Goal: Information Seeking & Learning: Learn about a topic

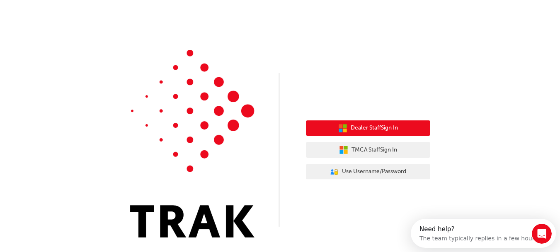
click at [361, 126] on span "Dealer Staff Sign In" at bounding box center [374, 128] width 47 height 10
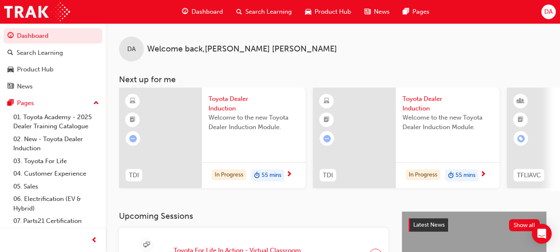
click at [202, 10] on span "Dashboard" at bounding box center [206, 12] width 31 height 10
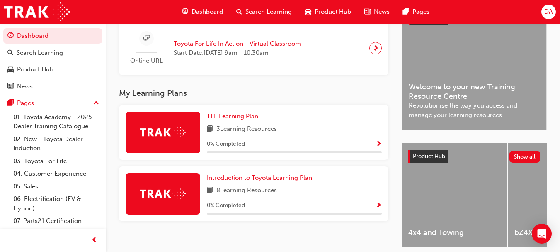
scroll to position [207, 0]
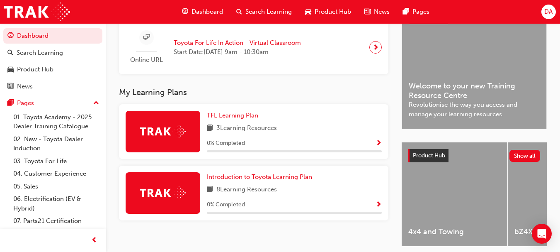
click at [378, 142] on span "Show Progress" at bounding box center [378, 143] width 6 height 7
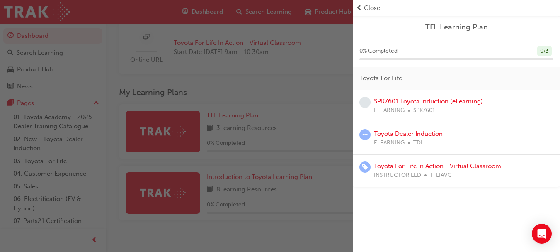
click at [362, 5] on div "Close" at bounding box center [456, 8] width 201 height 10
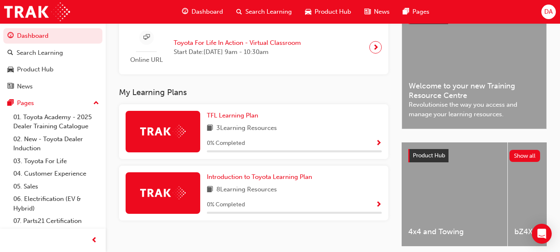
click at [271, 7] on span "Search Learning" at bounding box center [268, 12] width 46 height 10
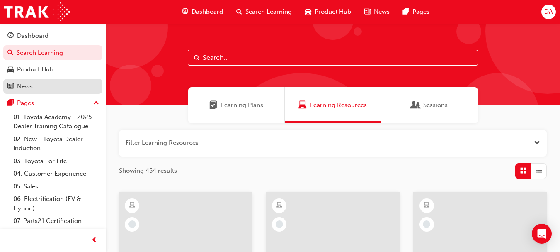
click at [33, 83] on div "News" at bounding box center [52, 86] width 91 height 10
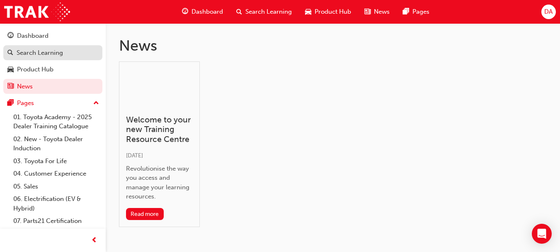
click at [42, 52] on div "Search Learning" at bounding box center [40, 53] width 46 height 10
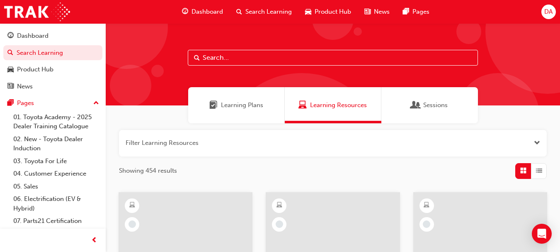
click at [436, 101] on span "Sessions" at bounding box center [435, 105] width 24 height 10
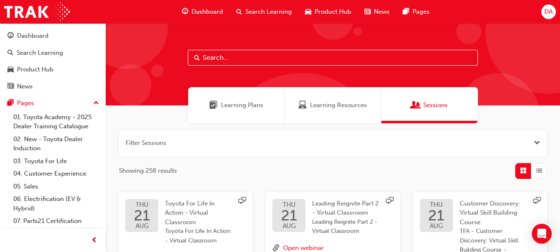
click at [231, 105] on span "Learning Plans" at bounding box center [242, 105] width 42 height 10
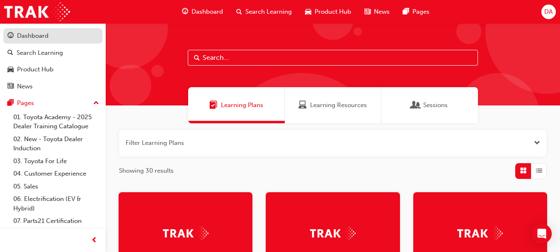
click at [34, 32] on div "Dashboard" at bounding box center [32, 36] width 31 height 10
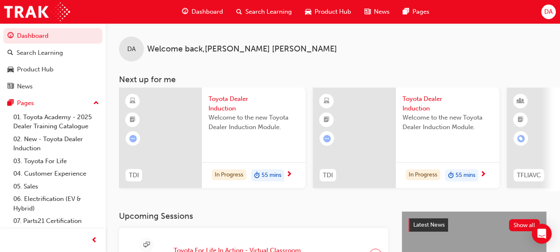
click at [132, 172] on span "TDI" at bounding box center [134, 175] width 10 height 10
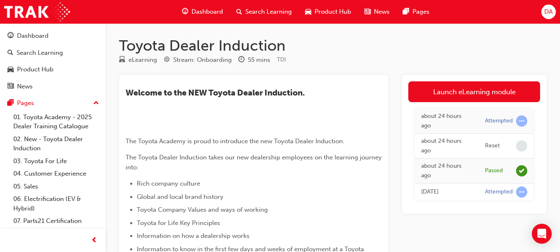
click at [445, 172] on div "about 24 hours ago" at bounding box center [446, 170] width 51 height 19
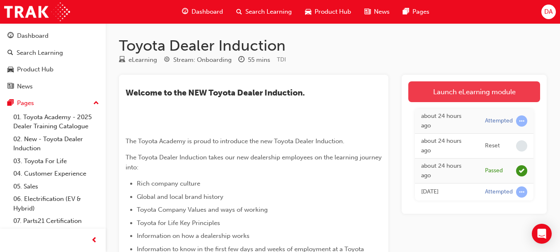
click at [483, 92] on link "Launch eLearning module" at bounding box center [474, 91] width 132 height 21
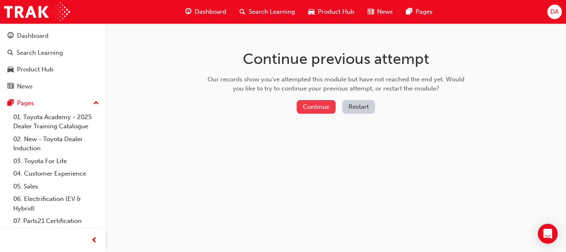
click at [314, 104] on button "Continue" at bounding box center [316, 107] width 39 height 14
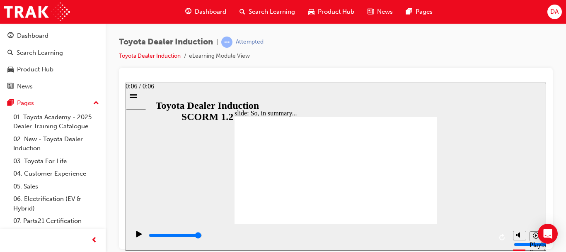
drag, startPoint x: 476, startPoint y: 237, endPoint x: 486, endPoint y: 236, distance: 10.4
click at [486, 236] on div "playback controls" at bounding box center [320, 234] width 344 height 9
type input "6500"
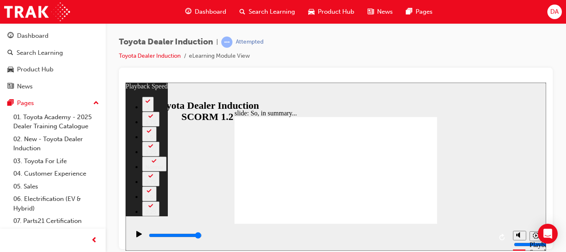
drag, startPoint x: 431, startPoint y: 209, endPoint x: 433, endPoint y: 204, distance: 5.4
type input "128"
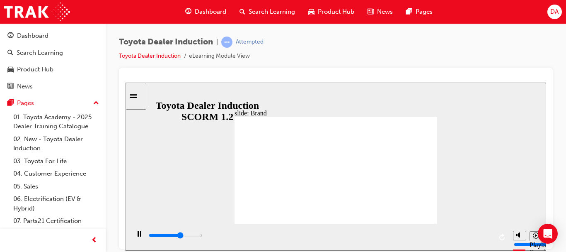
click at [202, 236] on input "slide progress" at bounding box center [175, 234] width 53 height 7
click at [488, 237] on div "playback controls" at bounding box center [320, 234] width 344 height 9
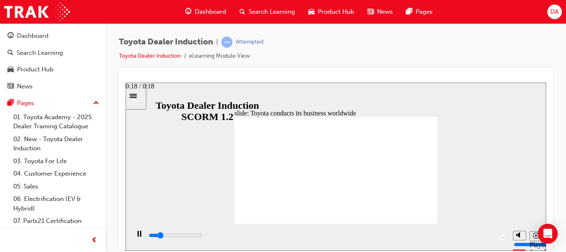
drag, startPoint x: 490, startPoint y: 234, endPoint x: 473, endPoint y: 231, distance: 17.3
click at [490, 234] on div "playback controls" at bounding box center [320, 234] width 344 height 9
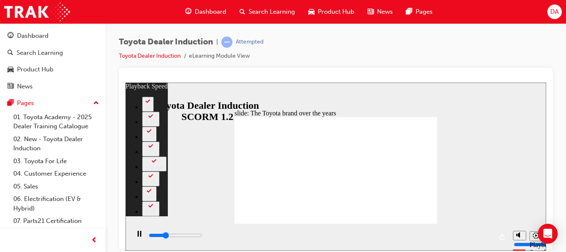
type input "2500"
type input "0"
type input "2700"
type input "0"
type input "3000"
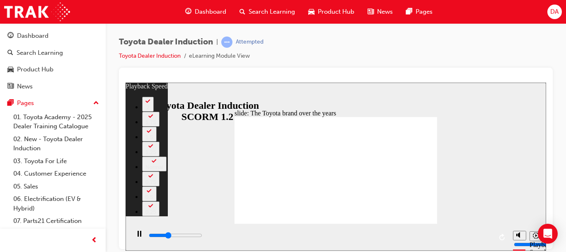
type input "1"
type input "3200"
type input "1"
type input "3500"
type input "1"
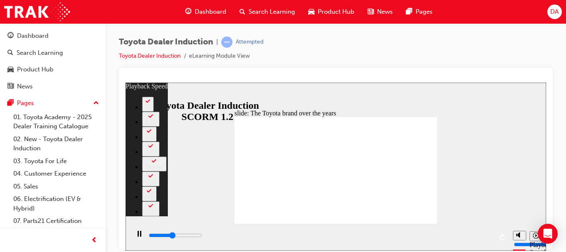
type input "3800"
type input "1"
type input "4000"
type input "2"
type input "4300"
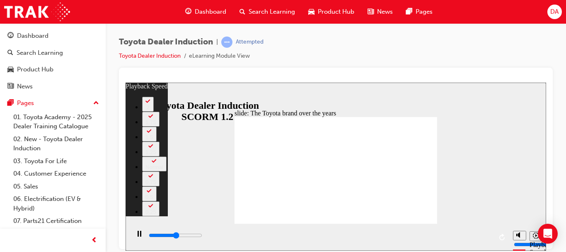
type input "2"
type input "4500"
type input "2"
type input "4600"
type input "158"
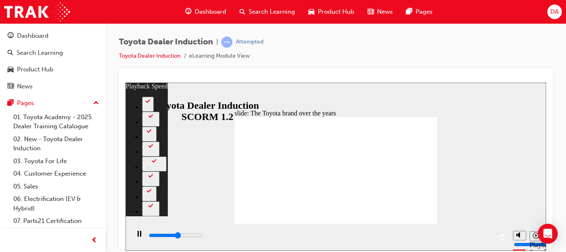
type input "4600"
type input "158"
type input "4800"
type input "158"
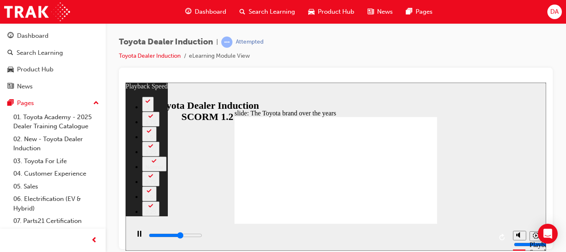
type input "5100"
type input "158"
type input "5400"
type input "158"
type input "5600"
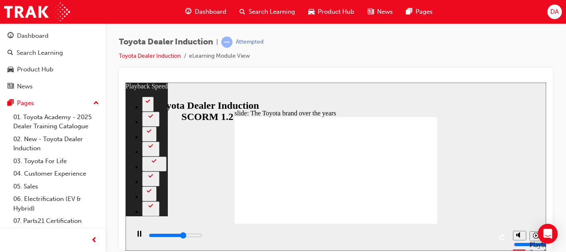
type input "159"
type input "5900"
type input "159"
type input "6100"
type input "159"
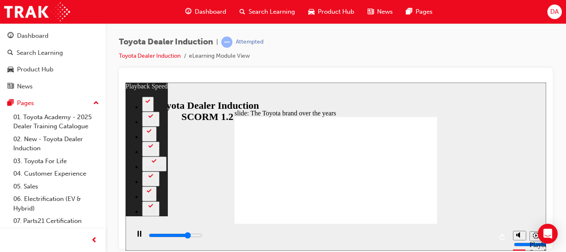
type input "6400"
type input "159"
type input "6700"
type input "160"
type input "6900"
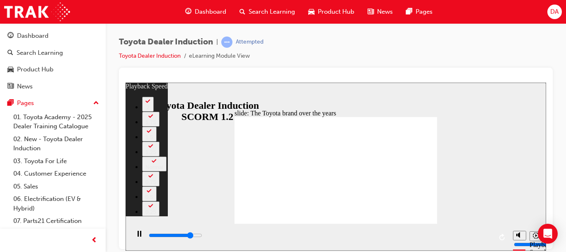
type input "160"
type input "7200"
type input "160"
type input "7500"
type input "161"
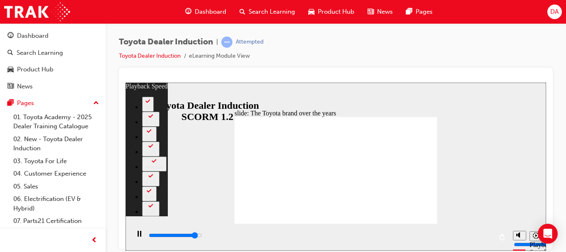
type input "7700"
type input "161"
type input "8000"
type input "161"
type input "8300"
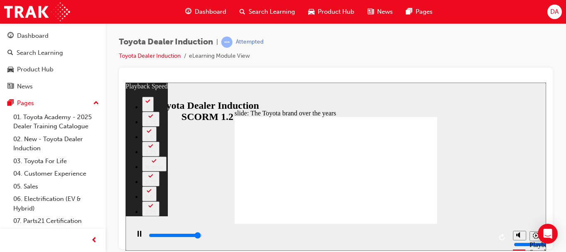
type input "161"
type input "8400"
type input "165"
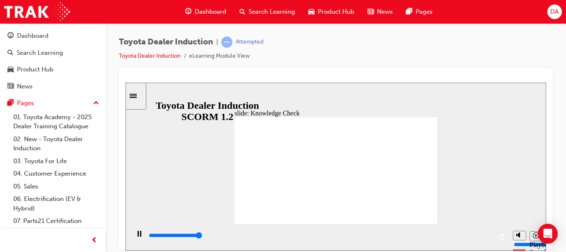
type input "5000"
radio input "true"
click at [491, 235] on div "playback controls" at bounding box center [320, 234] width 344 height 9
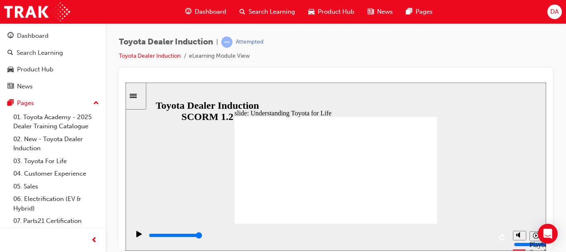
click at [477, 234] on div "playback controls" at bounding box center [320, 234] width 344 height 9
drag, startPoint x: 488, startPoint y: 235, endPoint x: 459, endPoint y: 226, distance: 30.4
click at [487, 235] on div "playback controls" at bounding box center [320, 234] width 344 height 9
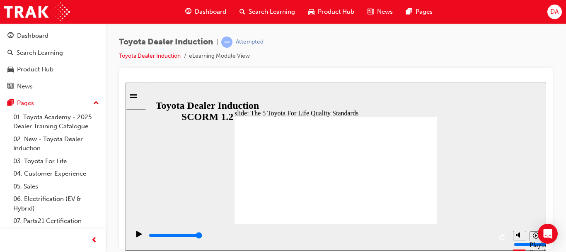
drag, startPoint x: 367, startPoint y: 210, endPoint x: 380, endPoint y: 208, distance: 13.0
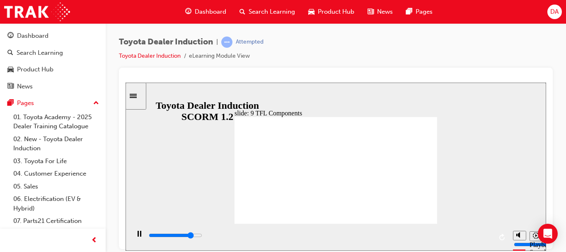
drag, startPoint x: 299, startPoint y: 198, endPoint x: 305, endPoint y: 185, distance: 14.5
drag, startPoint x: 346, startPoint y: 150, endPoint x: 338, endPoint y: 165, distance: 16.9
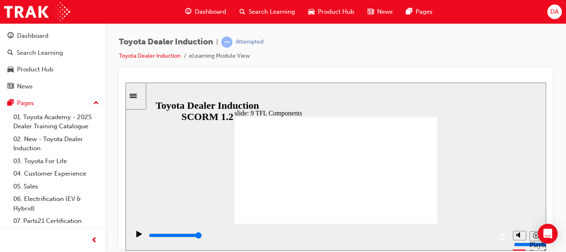
drag, startPoint x: 358, startPoint y: 130, endPoint x: 344, endPoint y: 152, distance: 26.2
drag, startPoint x: 305, startPoint y: 197, endPoint x: 309, endPoint y: 194, distance: 4.7
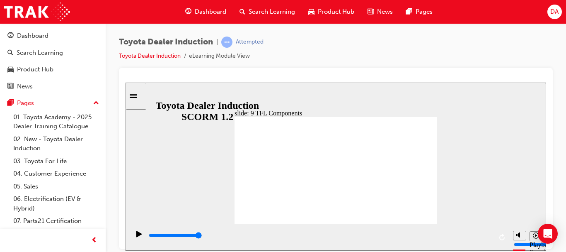
drag, startPoint x: 302, startPoint y: 206, endPoint x: 340, endPoint y: 198, distance: 38.8
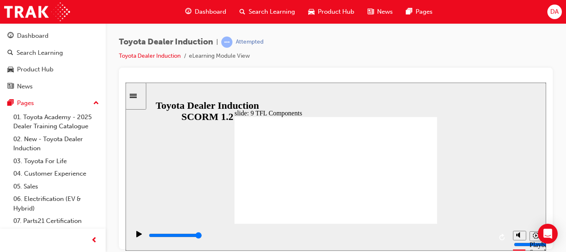
drag, startPoint x: 299, startPoint y: 192, endPoint x: 332, endPoint y: 199, distance: 33.8
click at [482, 238] on div "playback controls" at bounding box center [320, 234] width 344 height 9
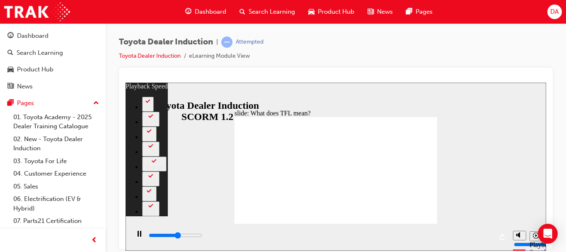
type input "6000"
type input "0"
type input "6200"
type input "0"
type input "6300"
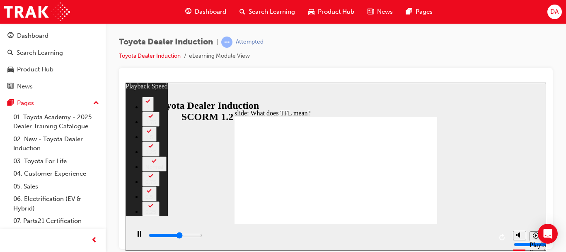
type input "0"
type input "6500"
type input "1"
type input "6800"
type input "1"
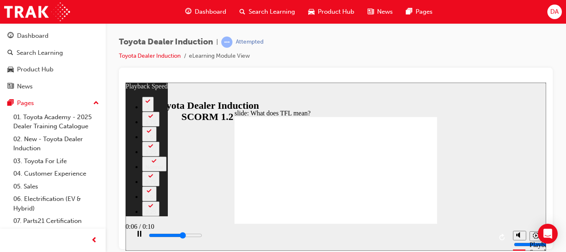
type input "7100"
type input "1"
type input "7400"
type input "2"
type input "7600"
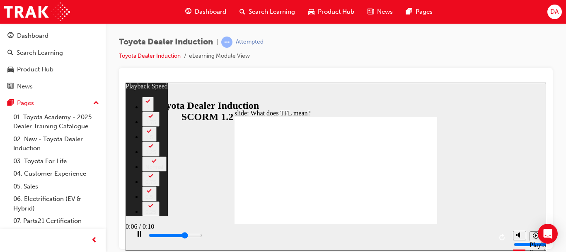
type input "2"
type input "7900"
type input "2"
type input "8200"
type input "2"
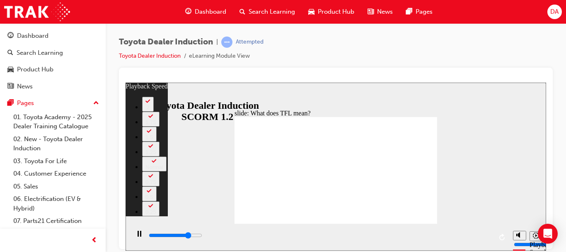
type input "8400"
type input "3"
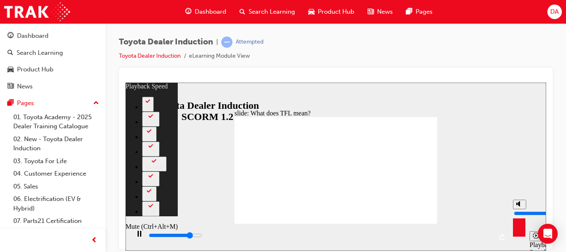
type input "8700"
type input "3"
type input "9000"
type input "3"
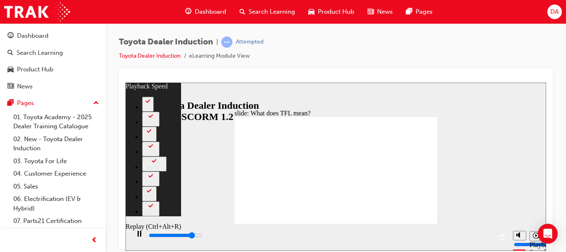
type input "9200"
type input "3"
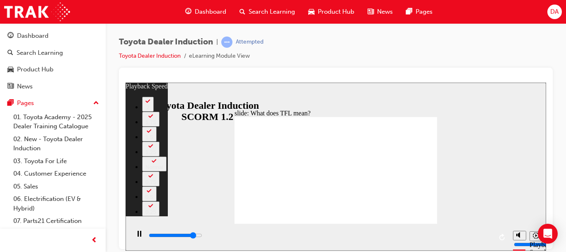
type input "9500"
type input "4"
type input "9800"
type input "4"
type input "10000"
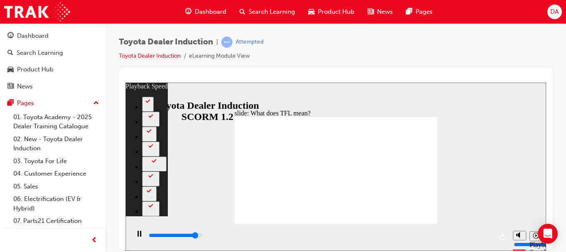
type input "4"
type input "10300"
type input "4"
type input "10600"
type input "5"
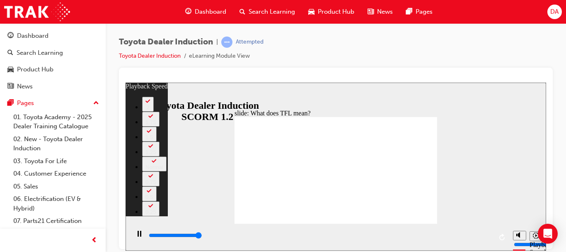
type input "10800"
type input "5"
type input "10800"
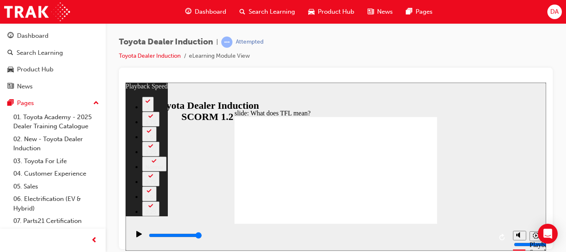
type input "139"
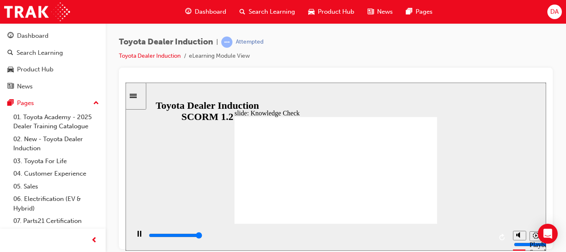
type input "5000"
radio input "true"
drag, startPoint x: 334, startPoint y: 142, endPoint x: 331, endPoint y: 165, distance: 23.5
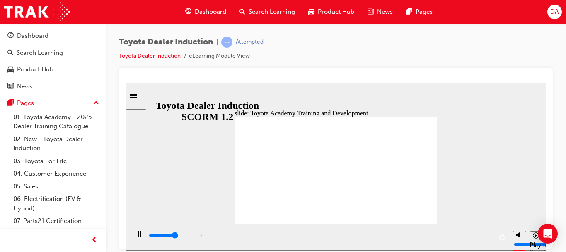
type input "5000"
radio input "true"
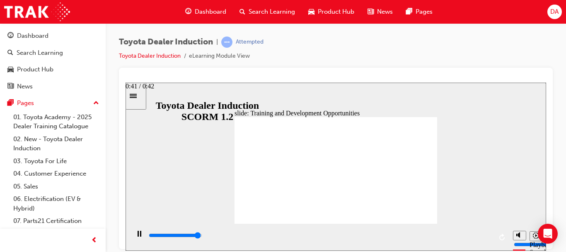
click at [484, 235] on div "playback controls" at bounding box center [320, 234] width 344 height 9
drag, startPoint x: 272, startPoint y: 154, endPoint x: 278, endPoint y: 165, distance: 12.4
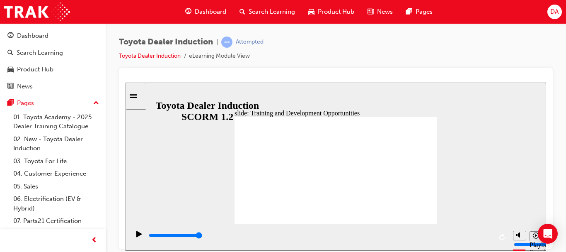
drag, startPoint x: 425, startPoint y: 134, endPoint x: 411, endPoint y: 153, distance: 24.0
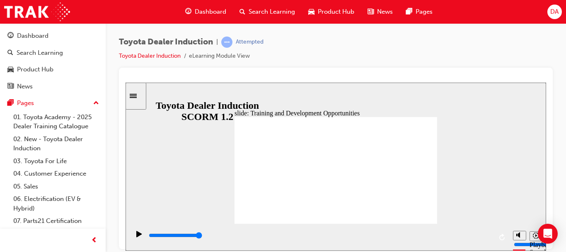
drag, startPoint x: 425, startPoint y: 133, endPoint x: 390, endPoint y: 157, distance: 42.5
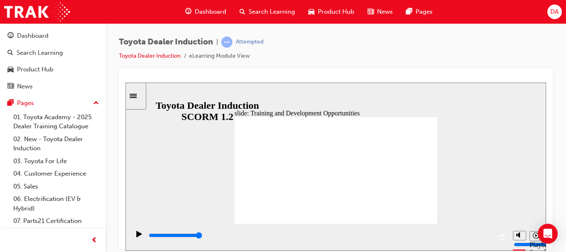
drag, startPoint x: 387, startPoint y: 166, endPoint x: 397, endPoint y: 164, distance: 10.5
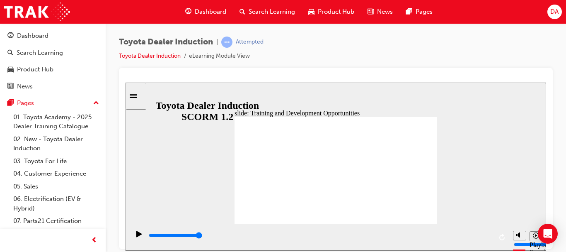
click at [487, 233] on div "playback controls" at bounding box center [320, 234] width 344 height 9
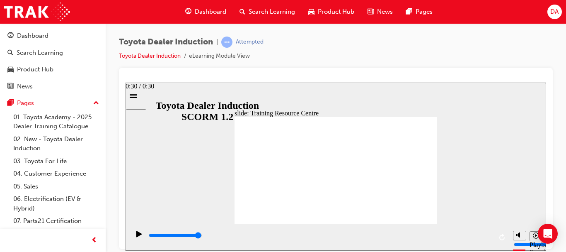
click at [487, 235] on div "playback controls" at bounding box center [320, 234] width 344 height 9
type input "5000"
radio input "true"
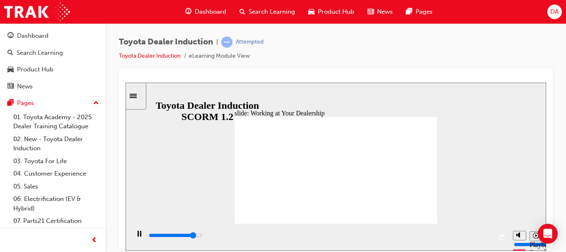
click at [488, 232] on div "playback controls" at bounding box center [320, 234] width 344 height 9
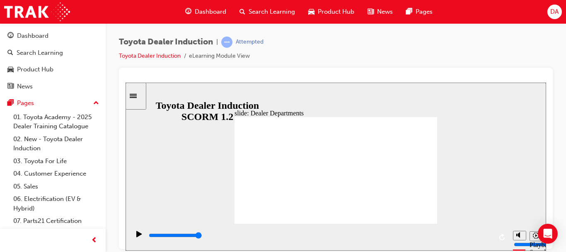
click at [475, 234] on div "playback controls" at bounding box center [320, 234] width 344 height 9
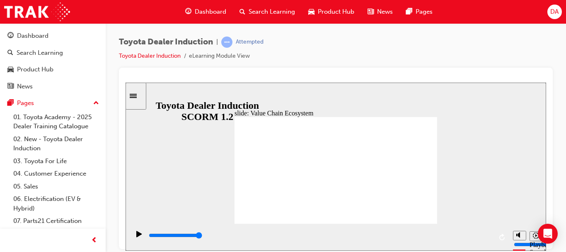
drag, startPoint x: 485, startPoint y: 238, endPoint x: 480, endPoint y: 233, distance: 6.7
click at [485, 237] on div "playback controls" at bounding box center [320, 234] width 344 height 9
type input "11300"
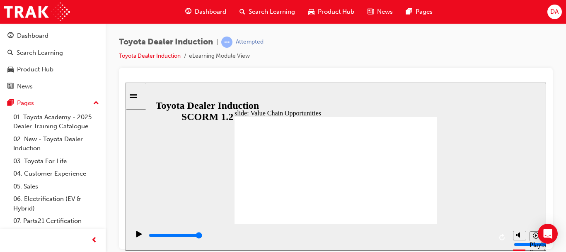
drag, startPoint x: 246, startPoint y: 156, endPoint x: 264, endPoint y: 163, distance: 19.7
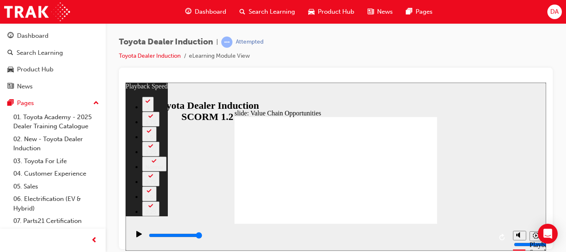
type input "64"
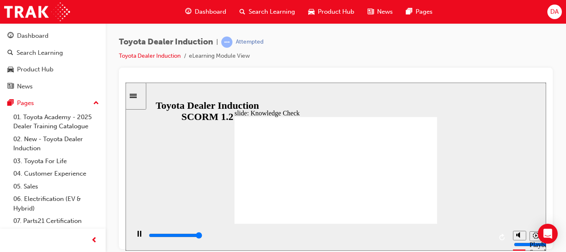
type input "5000"
radio input "true"
type input "5000"
radio input "true"
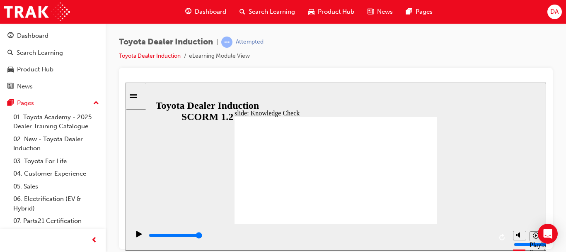
drag, startPoint x: 419, startPoint y: 114, endPoint x: 416, endPoint y: 131, distance: 18.2
click at [489, 232] on div "playback controls" at bounding box center [320, 236] width 344 height 12
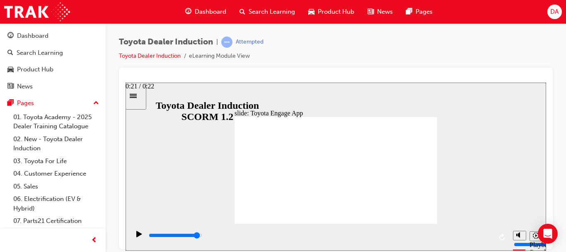
click at [202, 237] on input "slide progress" at bounding box center [175, 234] width 53 height 7
drag, startPoint x: 486, startPoint y: 237, endPoint x: 390, endPoint y: 187, distance: 109.4
click at [486, 237] on div "playback controls" at bounding box center [320, 234] width 344 height 9
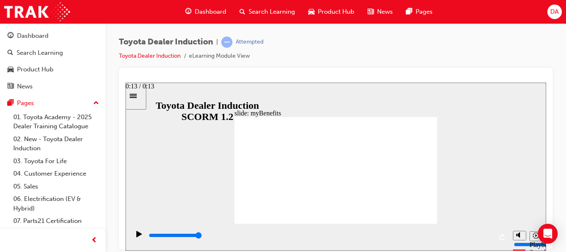
drag, startPoint x: 487, startPoint y: 235, endPoint x: 472, endPoint y: 232, distance: 16.1
click at [202, 235] on input "slide progress" at bounding box center [175, 234] width 53 height 7
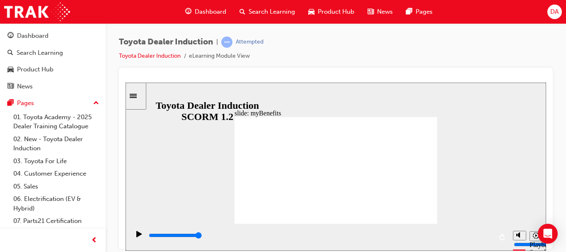
drag, startPoint x: 407, startPoint y: 148, endPoint x: 396, endPoint y: 155, distance: 12.7
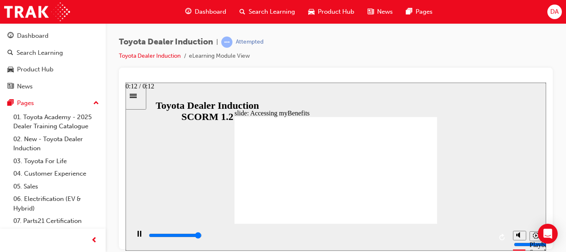
click at [487, 237] on div "playback controls" at bounding box center [320, 234] width 344 height 9
type input "5000"
type input "t"
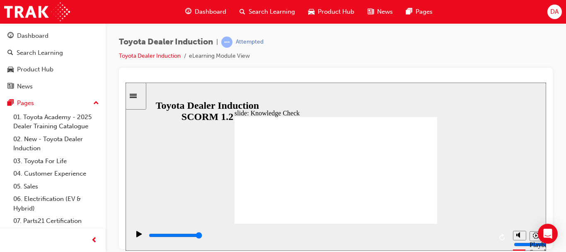
type input "t"
type input "to"
type input "toy"
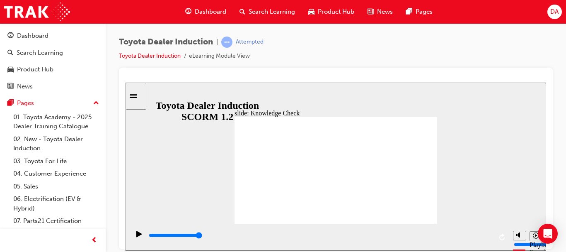
type input "toyo"
type input "toyot"
type input "toyota"
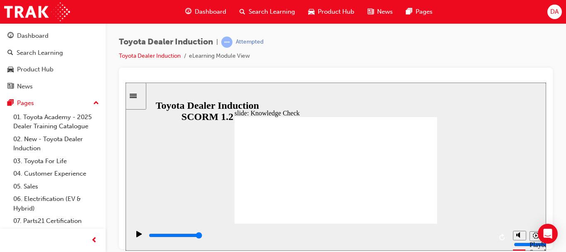
type input "toyota"
type input "toyota e"
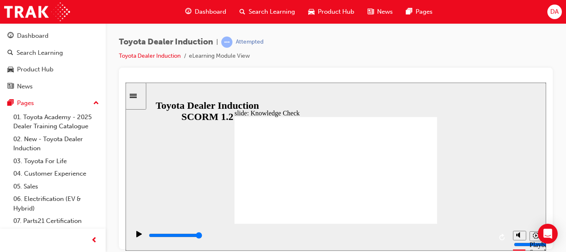
type input "toyota en"
type input "toyota eng"
type input "toyota enga"
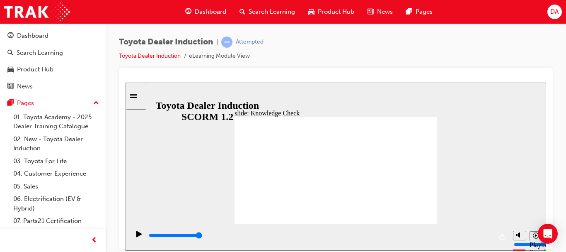
type input "toyota enga"
type input "toyota engag"
type input "toyota engage"
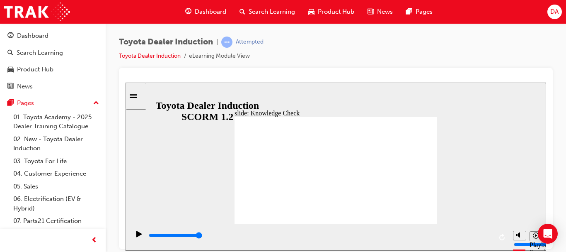
type input "toyota engage"
type input "toyota engage a"
type input "toyota engage aa"
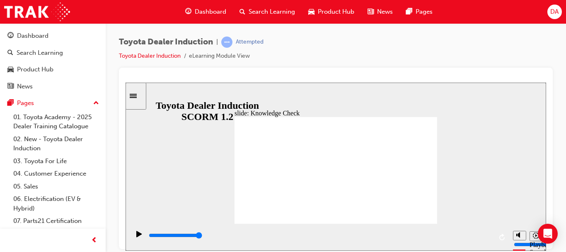
type input "toyota engage aa"
type input "toyota engage aaa"
type input "toyota engage aaaa"
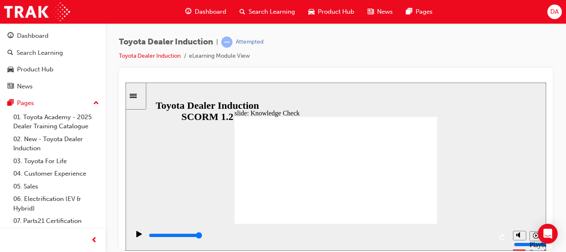
type input "toyota engage aaaaa"
type input "toyota engage aaaaaa"
type input "toyota engage aaaaaaa"
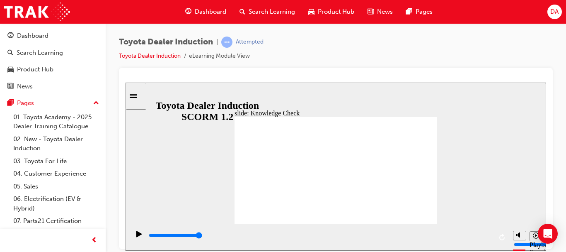
type input "toyota engage aaaaaaa"
type input "toyota engage aaaaaaaa"
type input "toyota engage aaaaaaaaa"
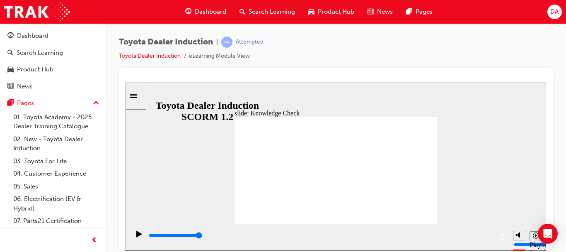
type input "toyota engage aaaaaaaaaa"
type input "toyota engage aaaaaaaaaaa"
type input "toyota engage aaaaaaaaaaaa"
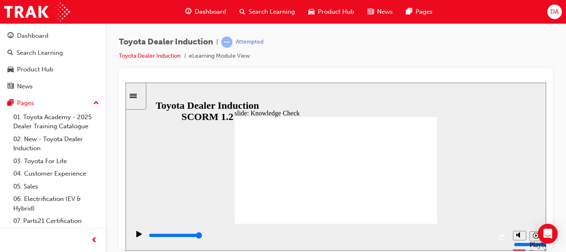
type input "toyota engage aaaaaaaaaaaa"
type input "toyota engage aaaaaaaaaaa"
type input "toyota engage aaaaaaaaaa"
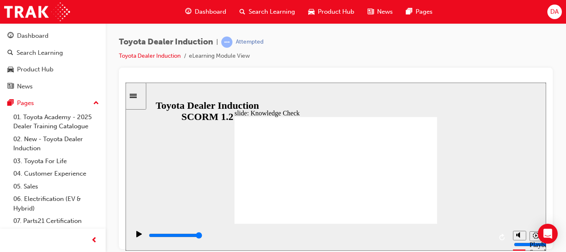
type input "toyota engage aaaaaaaaa"
type input "toyota engage aaaaaaaa"
type input "toyota engage aaaaaaa"
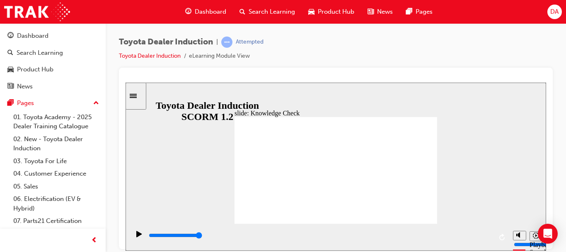
type input "toyota engage aaaaaaa"
type input "toyota engage aaaaaa"
type input "toyota engage aaaaa"
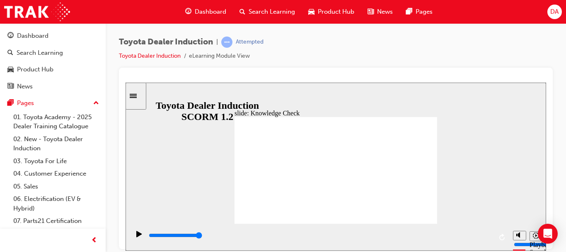
type input "toyota engage aaaa"
type input "toyota engage aaa"
type input "toyota engage aa"
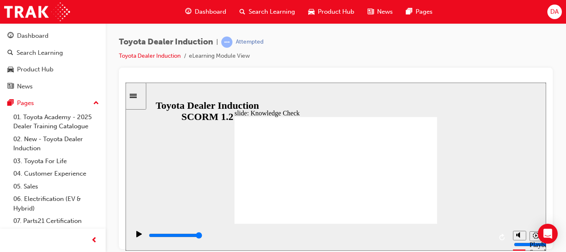
type input "toyota engage aa"
type input "toyota engage a"
type input "toyota engage ap"
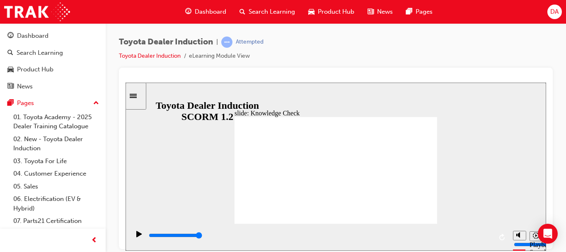
type input "toyota engage app"
drag, startPoint x: 426, startPoint y: 114, endPoint x: 424, endPoint y: 131, distance: 16.4
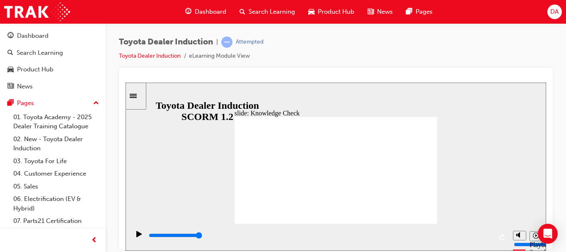
type input "toyota engage app"
click at [487, 234] on div "playback controls" at bounding box center [320, 234] width 344 height 9
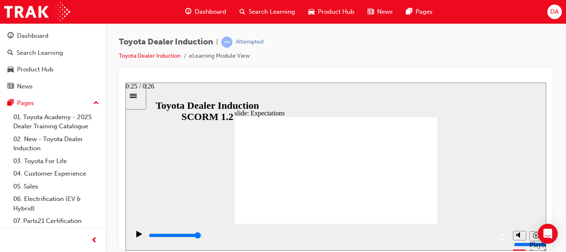
drag, startPoint x: 482, startPoint y: 236, endPoint x: 423, endPoint y: 227, distance: 60.0
click at [202, 236] on input "slide progress" at bounding box center [175, 234] width 53 height 7
drag, startPoint x: 343, startPoint y: 131, endPoint x: 351, endPoint y: 150, distance: 20.4
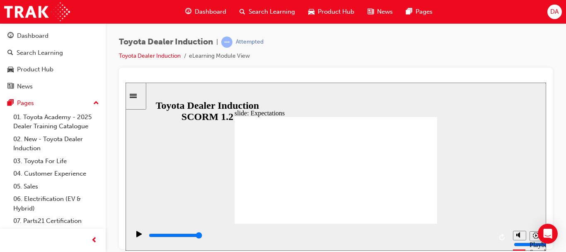
drag, startPoint x: 344, startPoint y: 133, endPoint x: 267, endPoint y: 140, distance: 76.6
drag, startPoint x: 341, startPoint y: 143, endPoint x: 358, endPoint y: 141, distance: 17.1
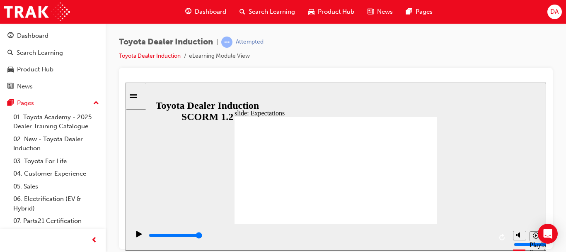
drag, startPoint x: 351, startPoint y: 186, endPoint x: 240, endPoint y: 167, distance: 112.7
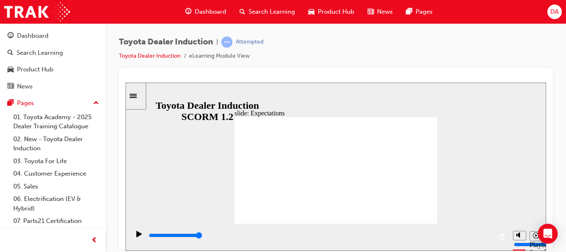
drag, startPoint x: 346, startPoint y: 138, endPoint x: 347, endPoint y: 148, distance: 9.6
drag, startPoint x: 356, startPoint y: 191, endPoint x: 283, endPoint y: 182, distance: 73.5
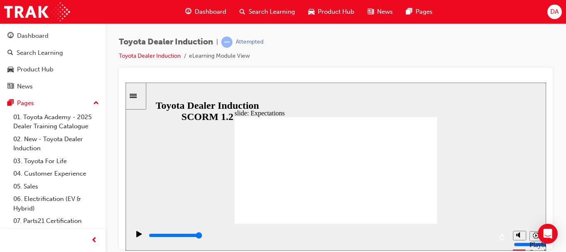
drag, startPoint x: 344, startPoint y: 138, endPoint x: 346, endPoint y: 132, distance: 6.7
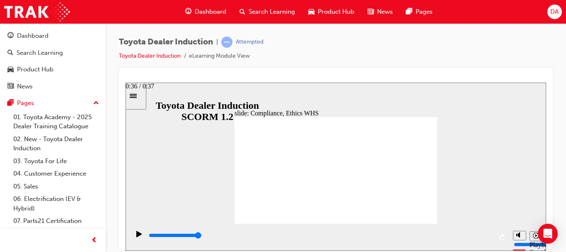
drag, startPoint x: 485, startPoint y: 237, endPoint x: 476, endPoint y: 232, distance: 10.4
click at [202, 237] on input "slide progress" at bounding box center [175, 234] width 53 height 7
click at [202, 235] on input "slide progress" at bounding box center [175, 234] width 53 height 7
type input "8400"
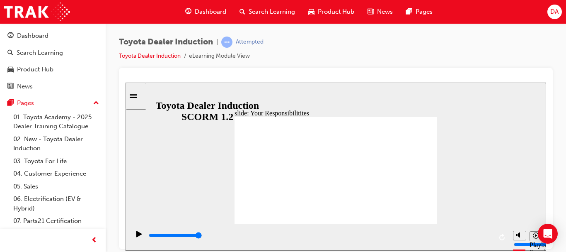
checkbox input "true"
checkbox input "false"
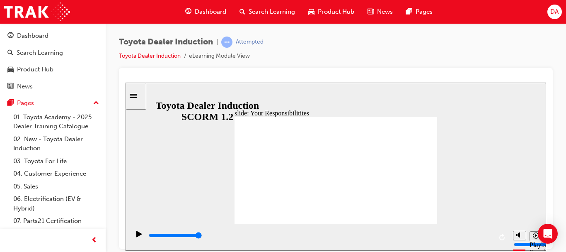
checkbox input "true"
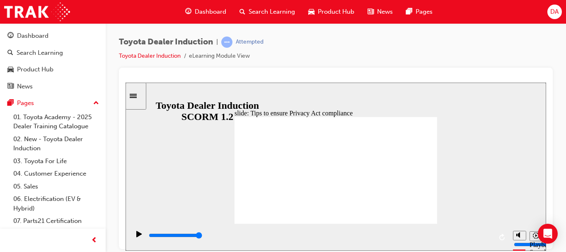
click at [480, 235] on div "playback controls" at bounding box center [320, 234] width 344 height 9
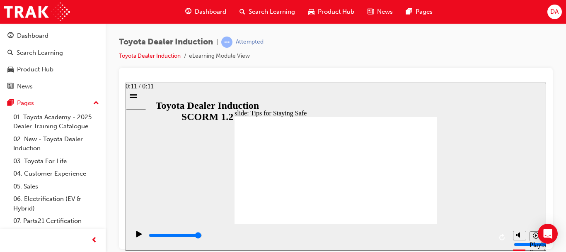
drag, startPoint x: 487, startPoint y: 235, endPoint x: 477, endPoint y: 232, distance: 10.8
click at [486, 235] on div "playback controls" at bounding box center [320, 234] width 344 height 9
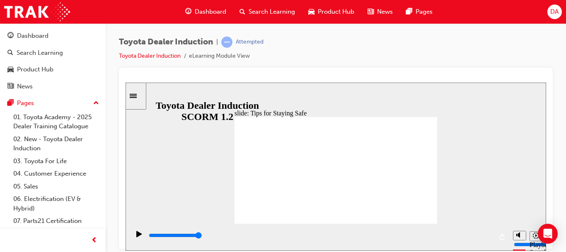
type input "5000"
drag, startPoint x: 291, startPoint y: 159, endPoint x: 293, endPoint y: 167, distance: 8.8
checkbox input "true"
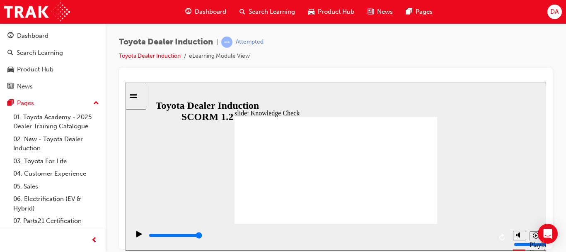
drag, startPoint x: 288, startPoint y: 182, endPoint x: 290, endPoint y: 188, distance: 6.3
checkbox input "true"
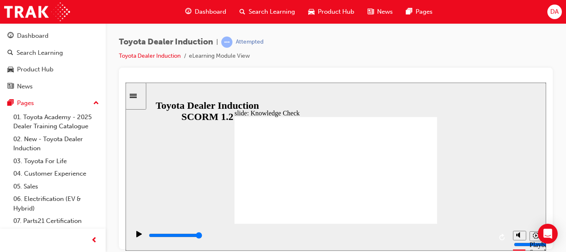
drag, startPoint x: 416, startPoint y: 115, endPoint x: 406, endPoint y: 132, distance: 20.0
type input "5000"
radio input "true"
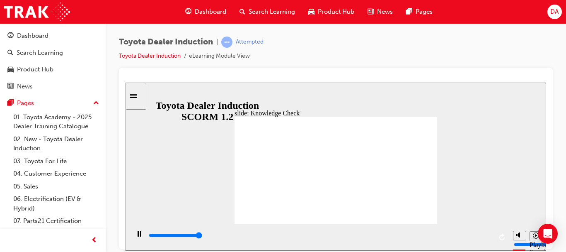
type input "5000"
checkbox input "true"
drag, startPoint x: 417, startPoint y: 114, endPoint x: 408, endPoint y: 128, distance: 16.8
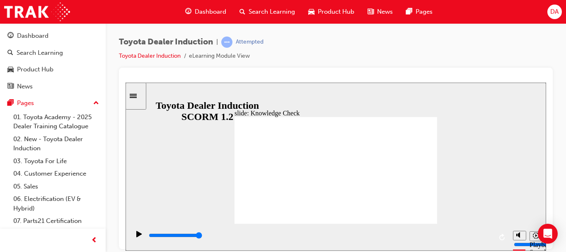
type input "5000"
checkbox input "true"
drag, startPoint x: 286, startPoint y: 184, endPoint x: 286, endPoint y: 191, distance: 6.6
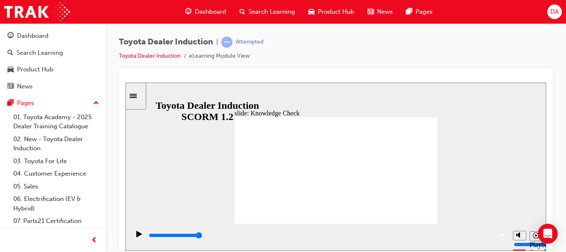
checkbox input "true"
click at [486, 237] on div "playback controls" at bounding box center [320, 234] width 344 height 9
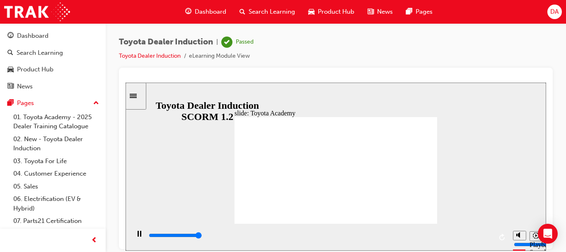
type input "9900"
click at [44, 160] on link "03. Toyota For Life" at bounding box center [56, 161] width 92 height 13
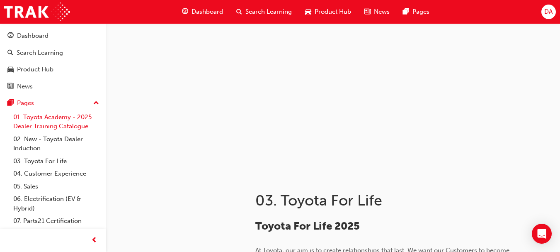
click at [51, 121] on link "01. Toyota Academy - 2025 Dealer Training Catalogue" at bounding box center [56, 122] width 92 height 22
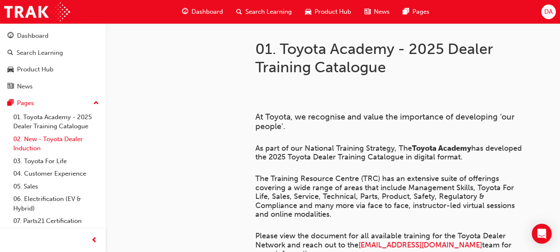
click at [42, 142] on link "02. New - Toyota Dealer Induction" at bounding box center [56, 144] width 92 height 22
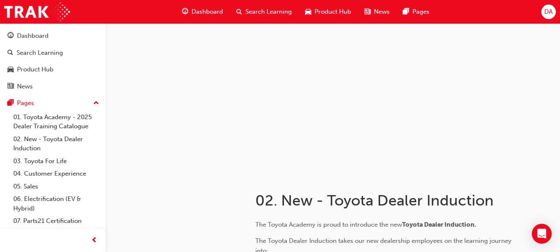
click at [266, 12] on span "Search Learning" at bounding box center [268, 12] width 46 height 10
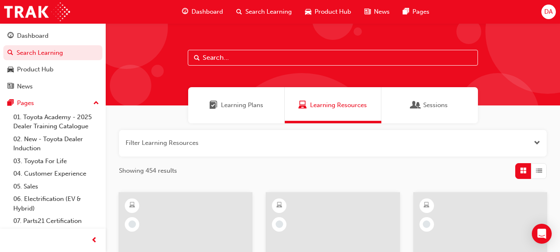
click at [200, 10] on span "Dashboard" at bounding box center [206, 12] width 31 height 10
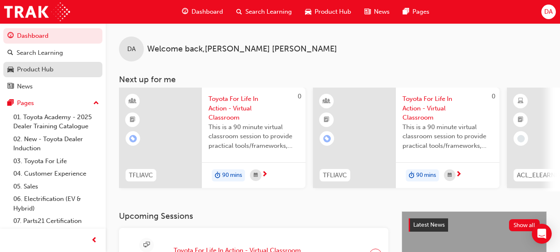
click at [33, 68] on div "Product Hub" at bounding box center [35, 70] width 36 height 10
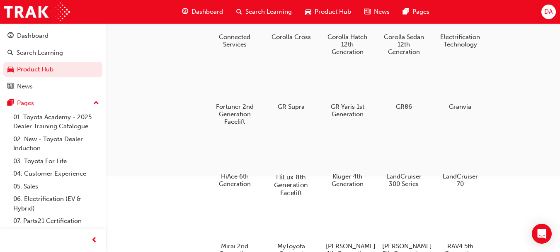
scroll to position [124, 0]
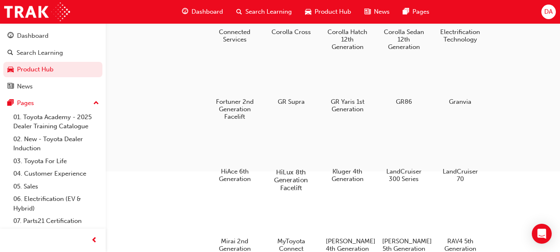
click at [288, 165] on div "HiLux 8th Generation Facelift" at bounding box center [291, 161] width 53 height 67
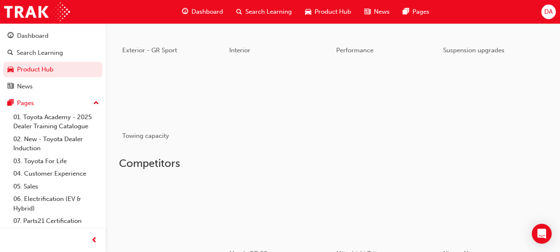
scroll to position [551, 0]
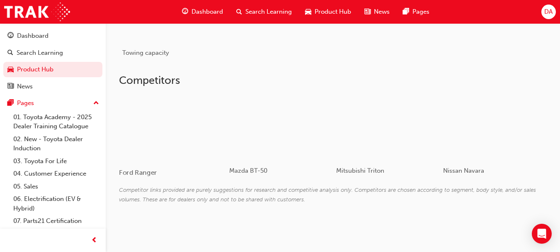
click at [175, 143] on div at bounding box center [168, 127] width 99 height 66
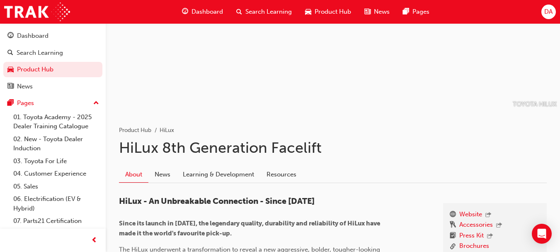
scroll to position [83, 0]
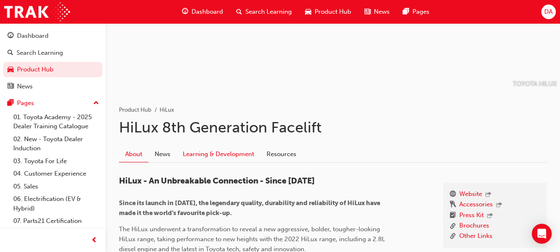
click at [208, 157] on link "Learning & Development" at bounding box center [219, 154] width 84 height 16
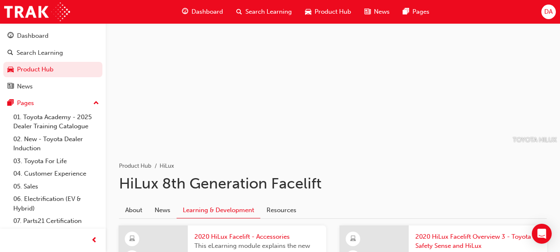
scroll to position [41, 0]
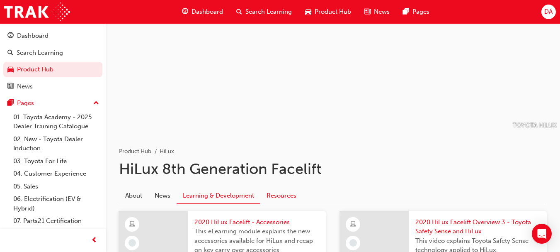
drag, startPoint x: 291, startPoint y: 195, endPoint x: 262, endPoint y: 190, distance: 29.8
click at [291, 195] on link "Resources" at bounding box center [281, 195] width 42 height 16
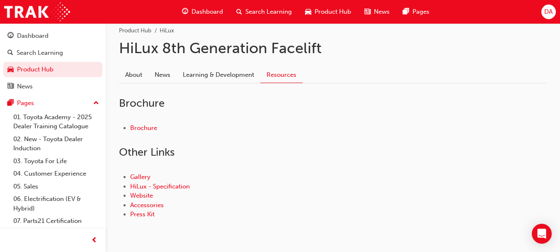
scroll to position [166, 0]
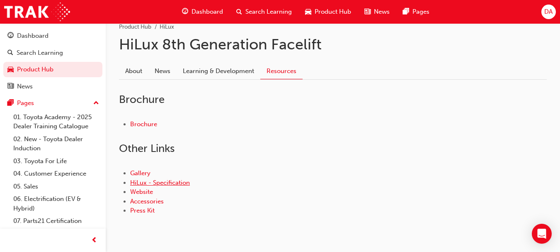
click at [169, 182] on link "HiLux - Specification" at bounding box center [160, 182] width 60 height 7
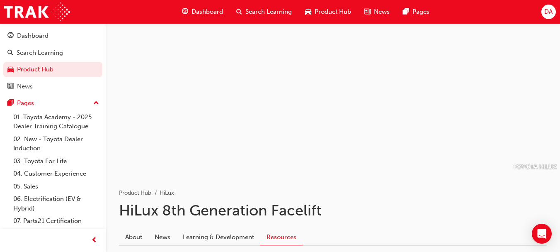
click at [375, 10] on span "News" at bounding box center [382, 12] width 16 height 10
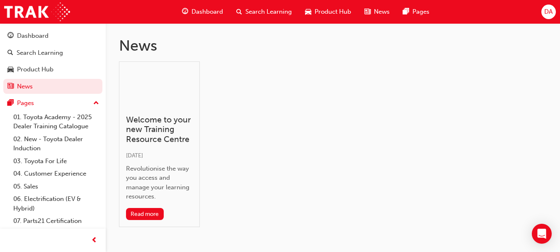
click at [373, 10] on div "News" at bounding box center [377, 11] width 39 height 17
click at [10, 89] on span "news-icon" at bounding box center [10, 86] width 6 height 7
drag, startPoint x: 32, startPoint y: 70, endPoint x: 38, endPoint y: 73, distance: 6.5
click at [33, 70] on div "Product Hub" at bounding box center [35, 70] width 36 height 10
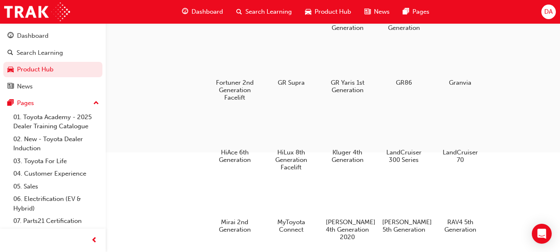
scroll to position [166, 0]
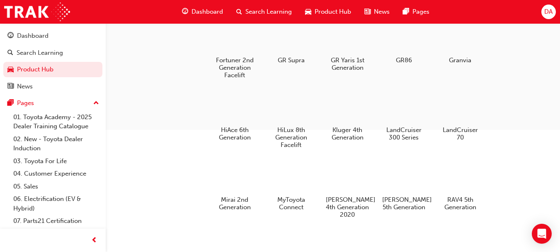
click at [231, 186] on div at bounding box center [235, 176] width 44 height 31
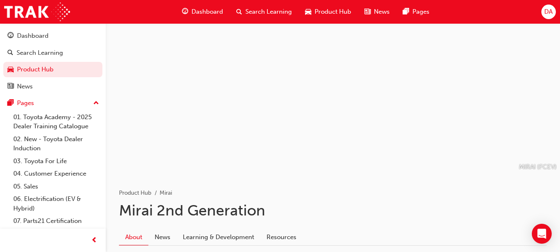
click at [333, 14] on span "Product Hub" at bounding box center [333, 12] width 36 height 10
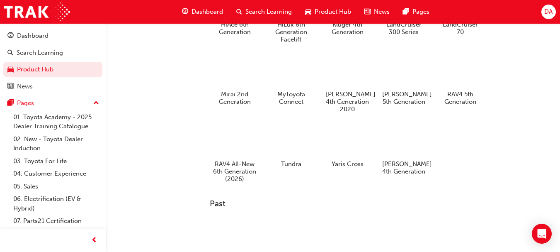
scroll to position [290, 0]
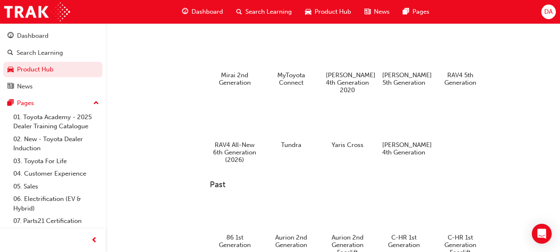
click at [228, 131] on div at bounding box center [235, 121] width 44 height 31
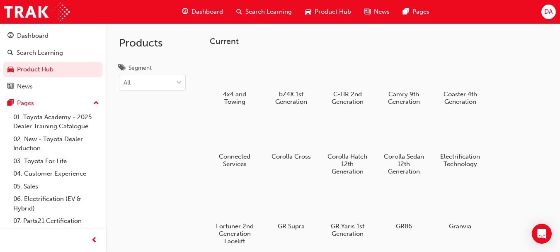
click at [196, 10] on span "Dashboard" at bounding box center [206, 12] width 31 height 10
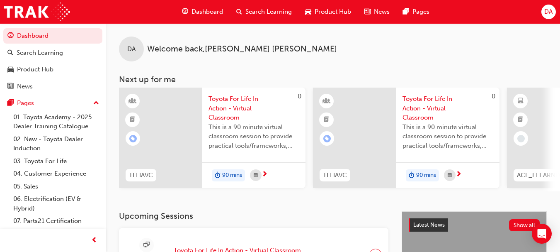
click at [546, 12] on span "DA" at bounding box center [548, 12] width 8 height 10
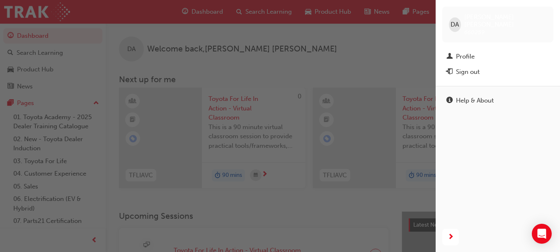
drag, startPoint x: 469, startPoint y: 62, endPoint x: 453, endPoint y: 67, distance: 17.3
click at [469, 67] on div "Sign out" at bounding box center [468, 72] width 24 height 10
